Goal: Check status

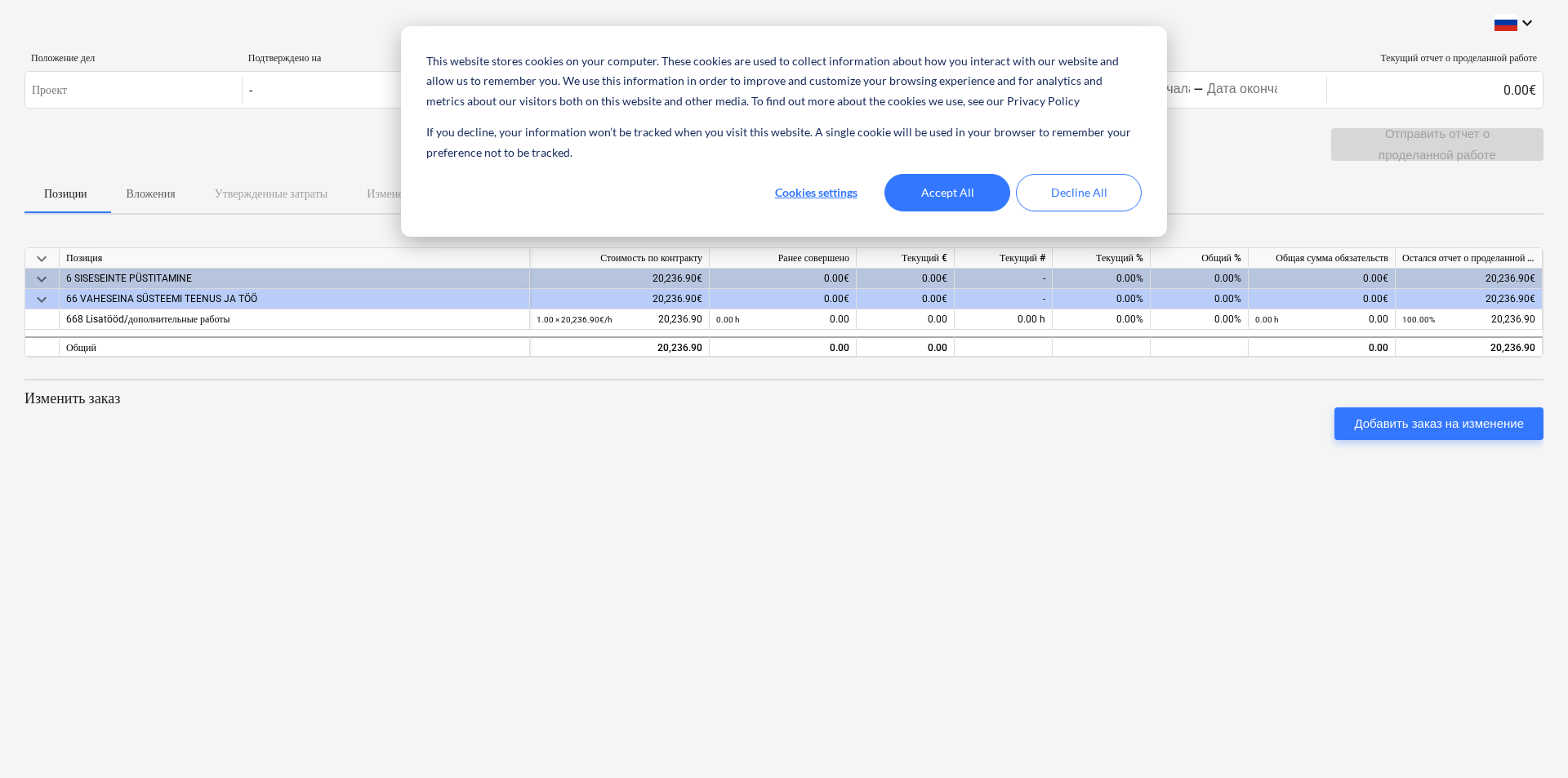
drag, startPoint x: 1289, startPoint y: 67, endPoint x: 1292, endPoint y: 184, distance: 117.0
click at [1292, 184] on div "Позиции Вложения Утвержденные затраты Изменения" at bounding box center [784, 194] width 1518 height 39
click at [839, 190] on button "Cookies settings" at bounding box center [815, 193] width 126 height 38
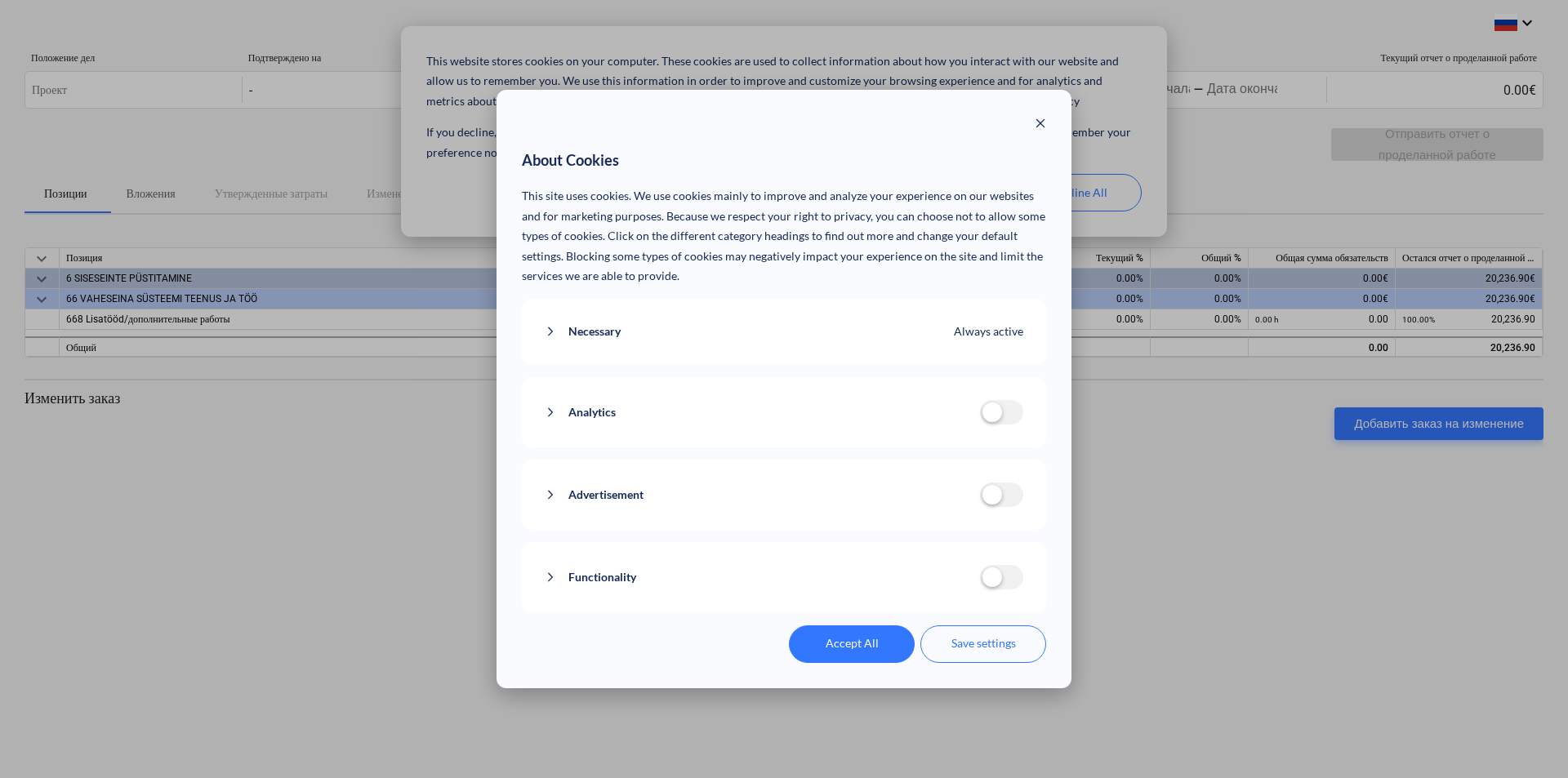
click at [1037, 116] on button "Close modal" at bounding box center [1040, 126] width 11 height 20
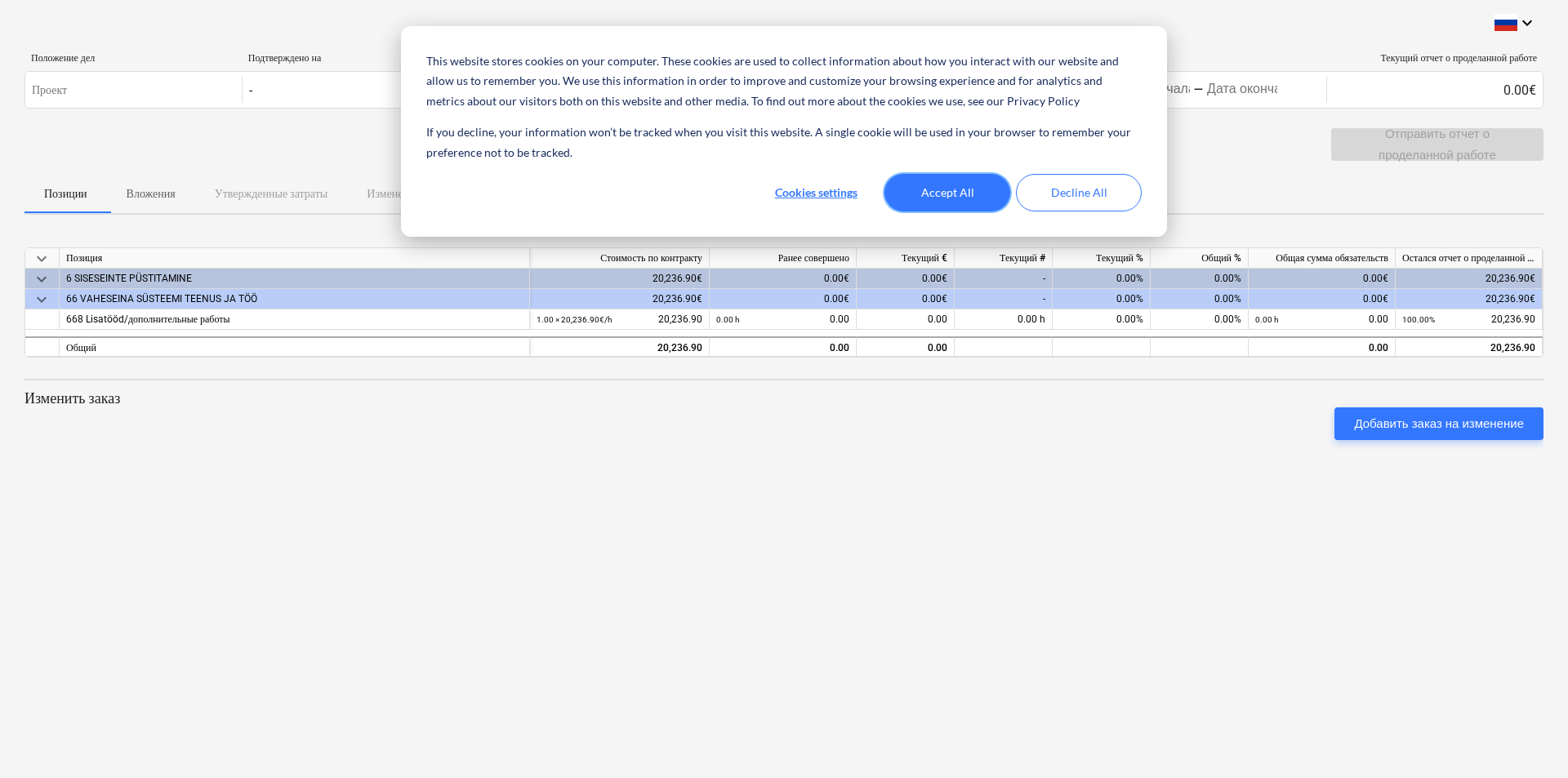
click at [972, 202] on button "Accept All" at bounding box center [947, 193] width 126 height 38
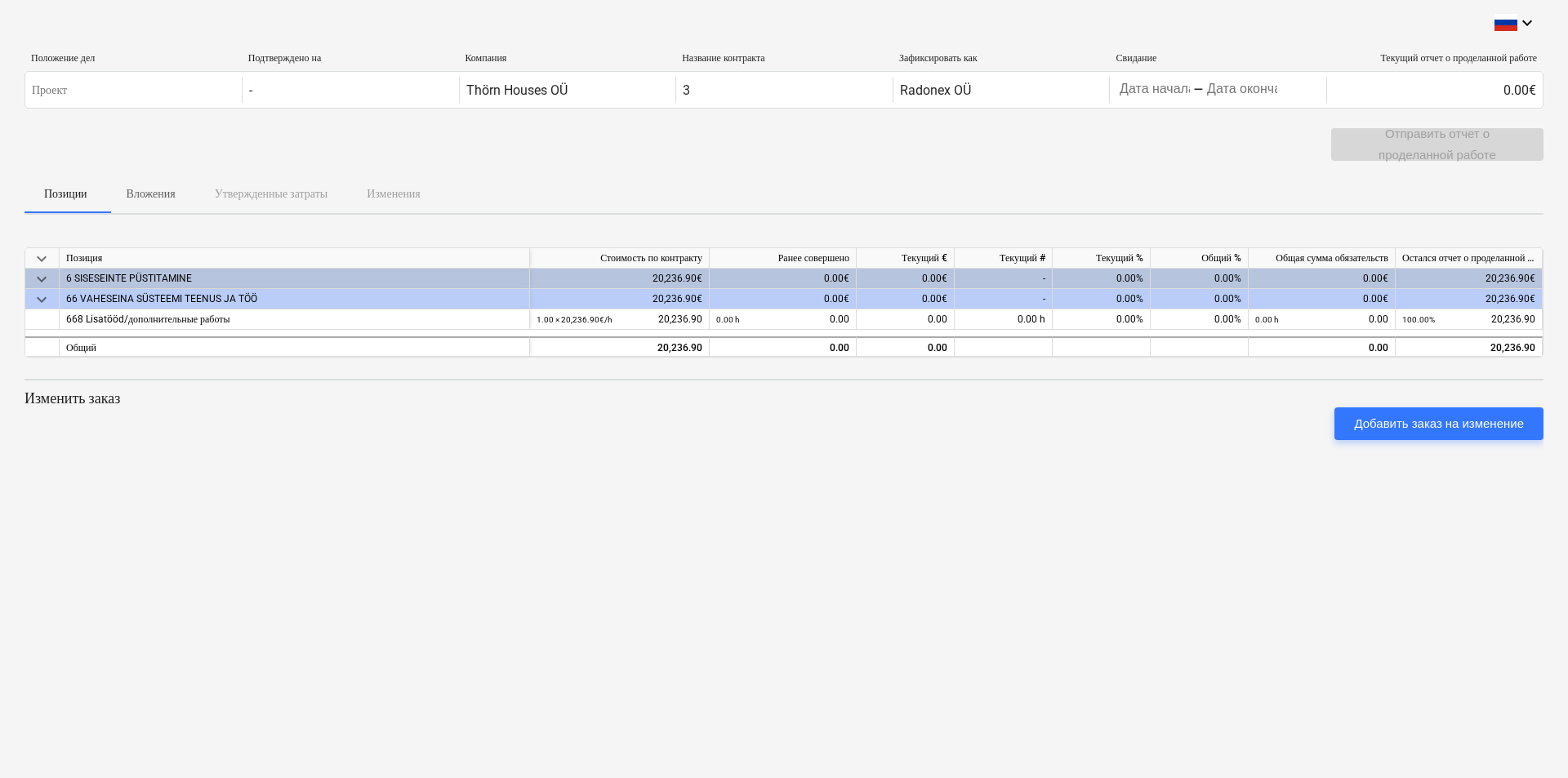
click at [314, 570] on div "keyboard_arrow_down Положение дел Подтверждено на Компания Название контракта З…" at bounding box center [784, 389] width 1568 height 778
drag, startPoint x: 63, startPoint y: 276, endPoint x: 253, endPoint y: 296, distance: 191.0
click at [253, 296] on div "keyboard_arrow_down Позиция Стоимость по контракту Ранее совершено Текущий € Те…" at bounding box center [784, 302] width 1518 height 110
copy div "6 SISESEINTE PÜSTITAMINE 20,236.90€ 0.00€ 0.00€ - 0.00% 0.00% 0.00€ 20,236.90€ …"
click at [927, 506] on div "keyboard_arrow_down Положение дел Подтверждено на Компания Название контракта З…" at bounding box center [784, 389] width 1568 height 778
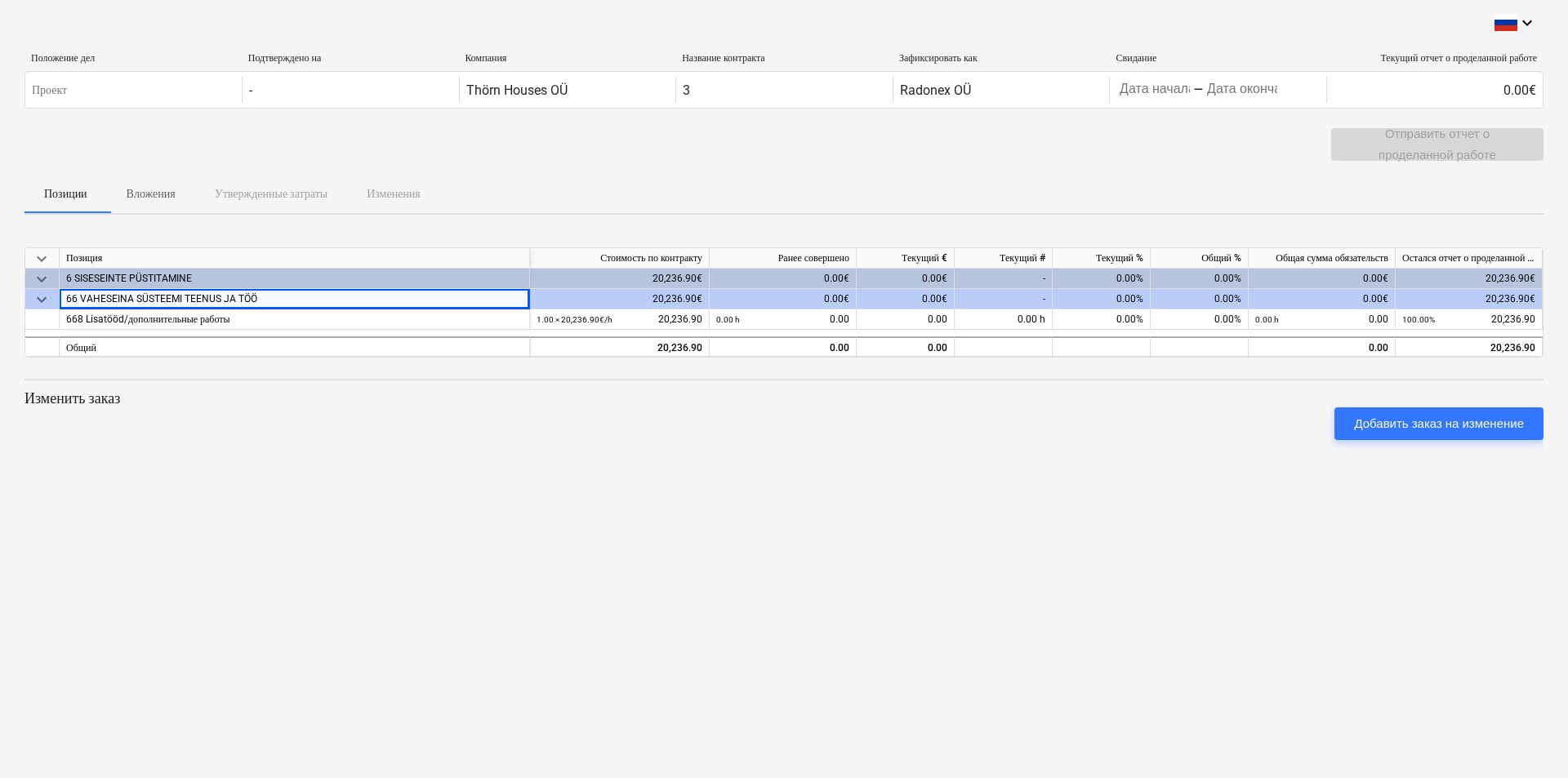
click at [1445, 279] on div "20,236.90€" at bounding box center [1469, 278] width 147 height 20
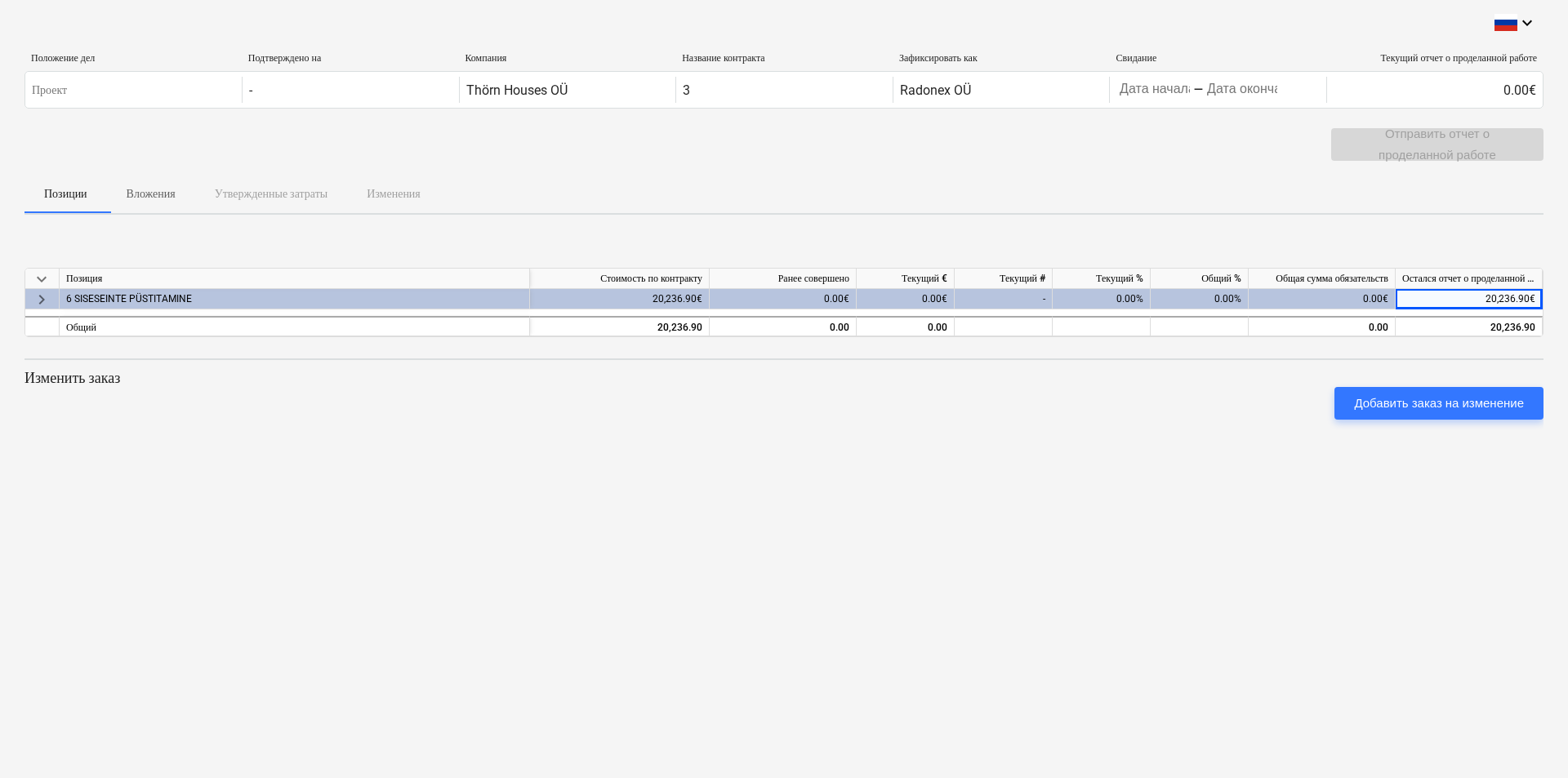
click at [1268, 358] on div at bounding box center [784, 359] width 1518 height 2
click at [983, 479] on div "keyboard_arrow_down Положение дел Подтверждено на Компания Название контракта З…" at bounding box center [784, 389] width 1568 height 778
click at [106, 378] on p "Изменить заказ" at bounding box center [784, 377] width 1518 height 20
click at [46, 279] on span "keyboard_arrow_down" at bounding box center [41, 278] width 20 height 20
click at [100, 326] on div "Общий" at bounding box center [295, 326] width 470 height 20
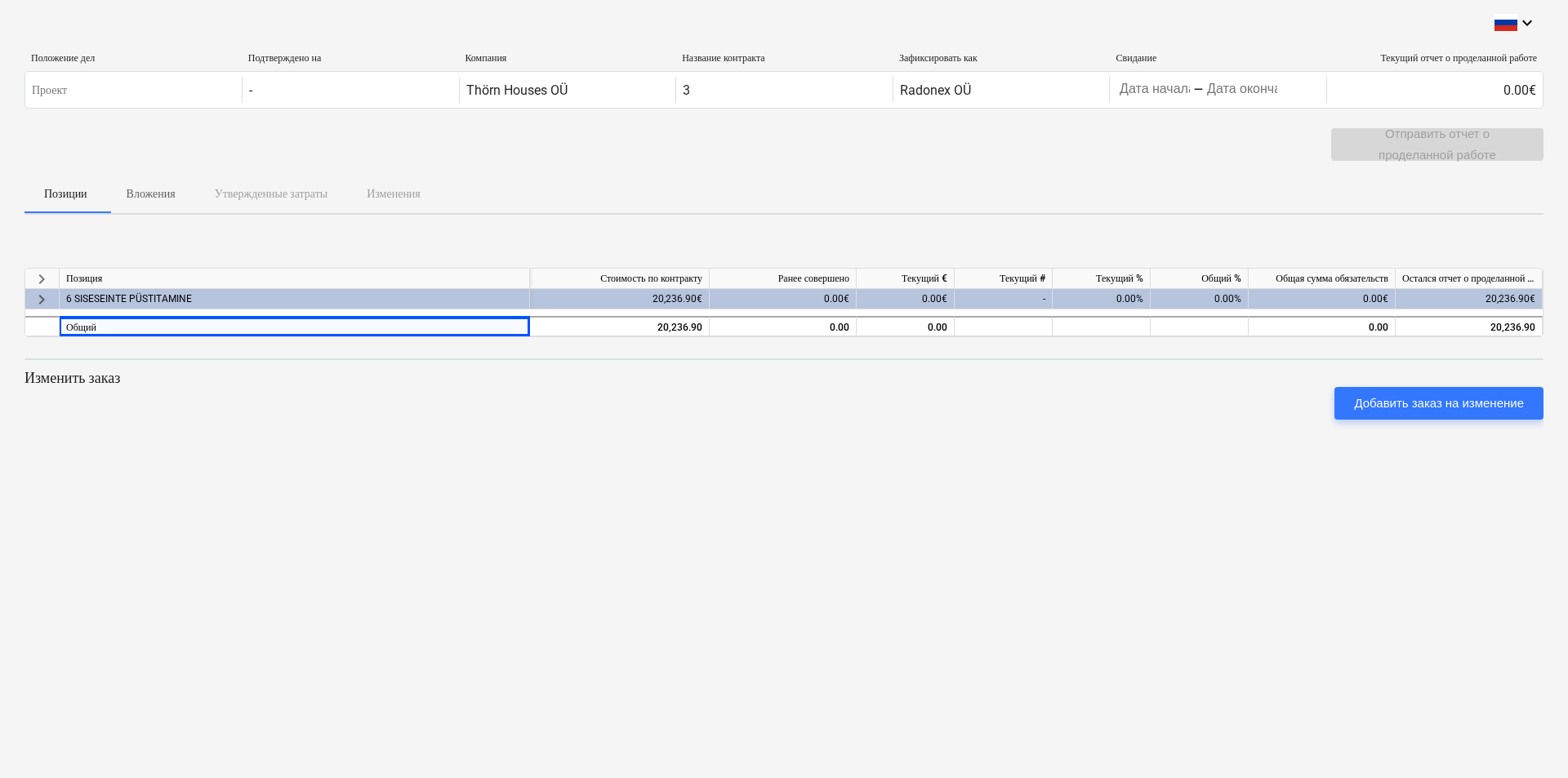
click at [527, 496] on div "keyboard_arrow_down Положение дел Подтверждено на Компания Название контракта З…" at bounding box center [784, 389] width 1568 height 778
